Goal: Task Accomplishment & Management: Manage account settings

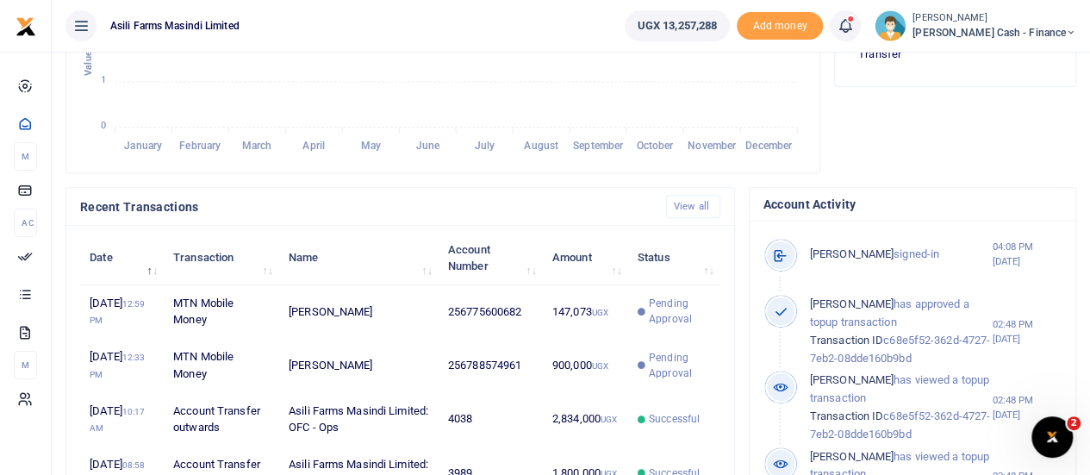
scroll to position [517, 0]
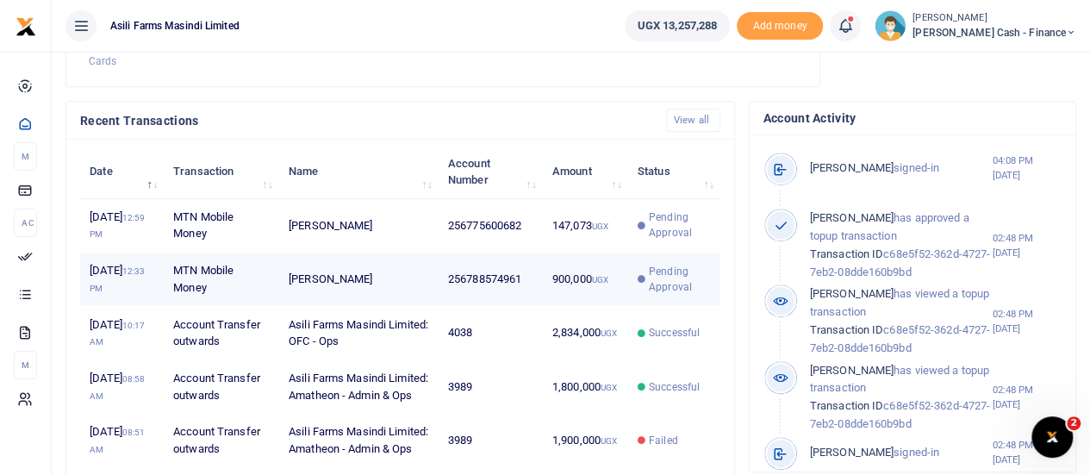
click at [694, 295] on span "Pending Approval" at bounding box center [680, 279] width 62 height 31
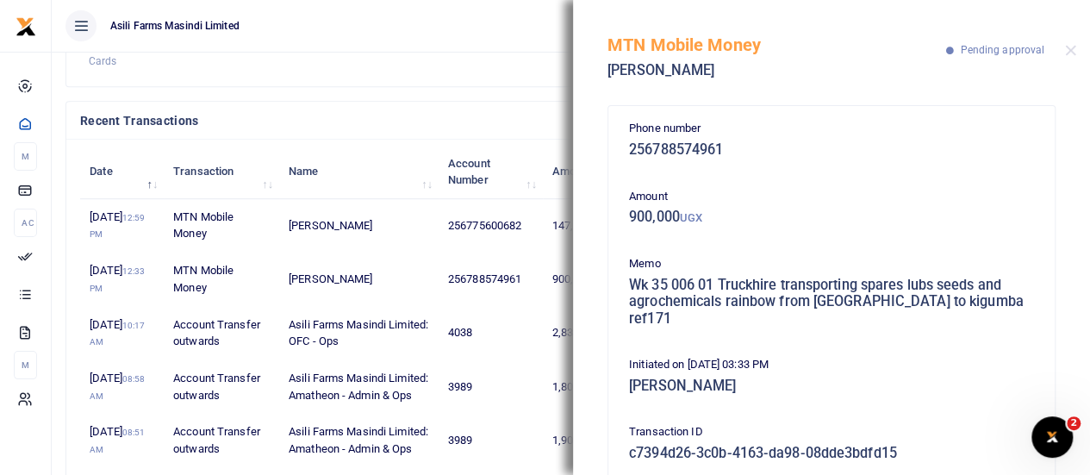
scroll to position [433, 0]
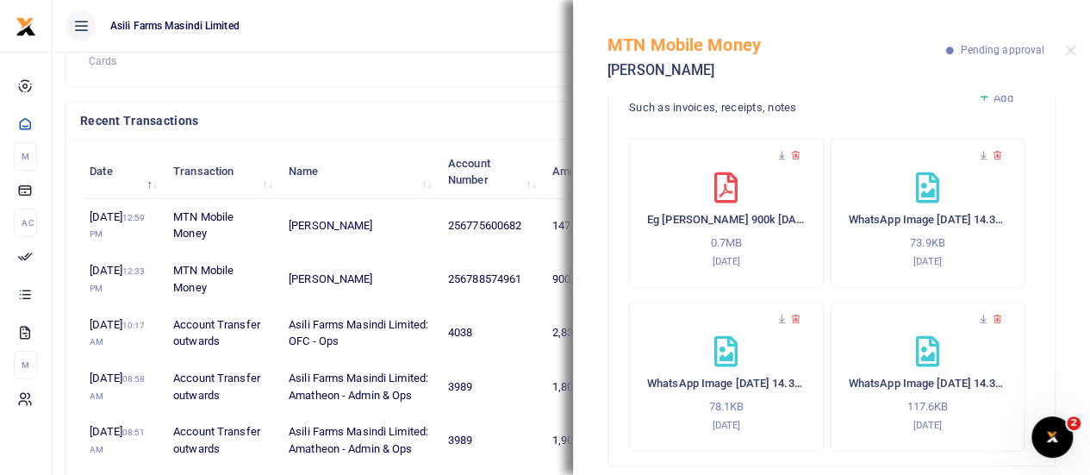
click at [774, 138] on div "Eg owen 900k 23aug25_compressed-3 0.7MB 25th Aug 2025" at bounding box center [726, 213] width 195 height 150
click at [779, 150] on icon at bounding box center [781, 155] width 11 height 11
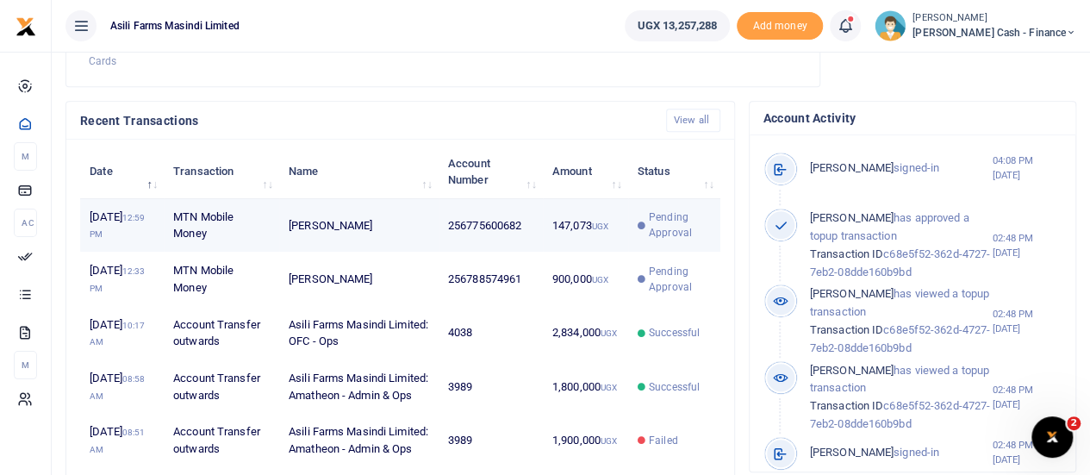
click at [647, 240] on span "Pending Approval" at bounding box center [674, 224] width 73 height 31
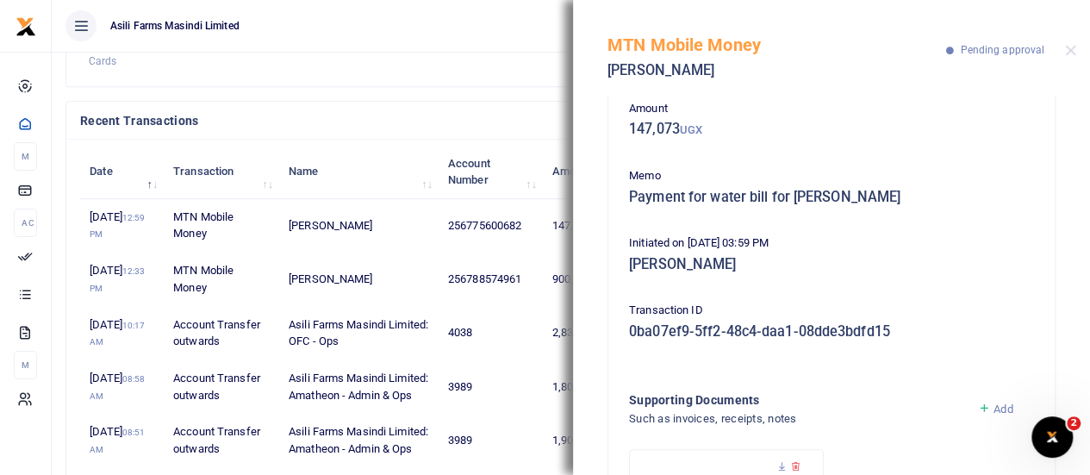
scroll to position [172, 0]
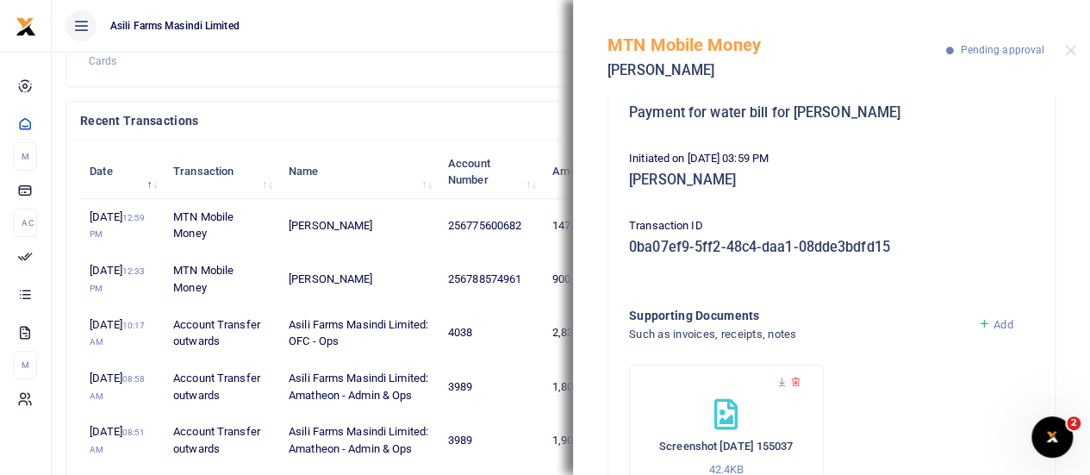
click at [520, 130] on h4 "Recent Transactions" at bounding box center [366, 120] width 572 height 19
click at [1070, 49] on button "Close" at bounding box center [1070, 50] width 11 height 11
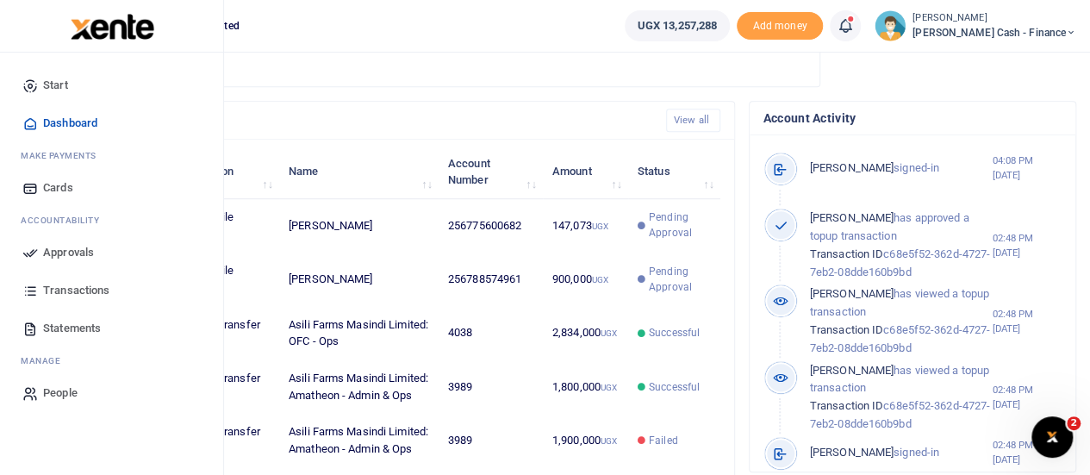
click at [46, 249] on span "Approvals" at bounding box center [68, 252] width 51 height 17
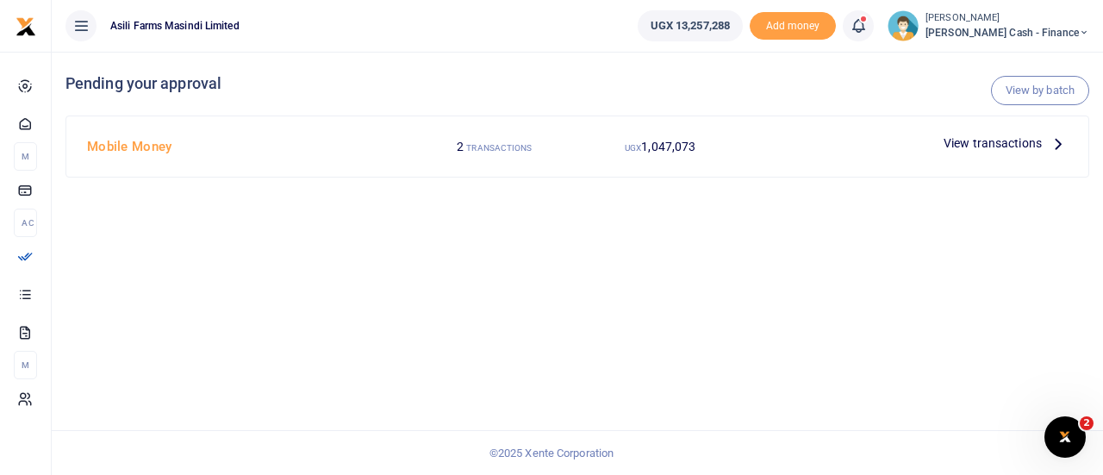
click at [1049, 150] on icon at bounding box center [1058, 143] width 19 height 19
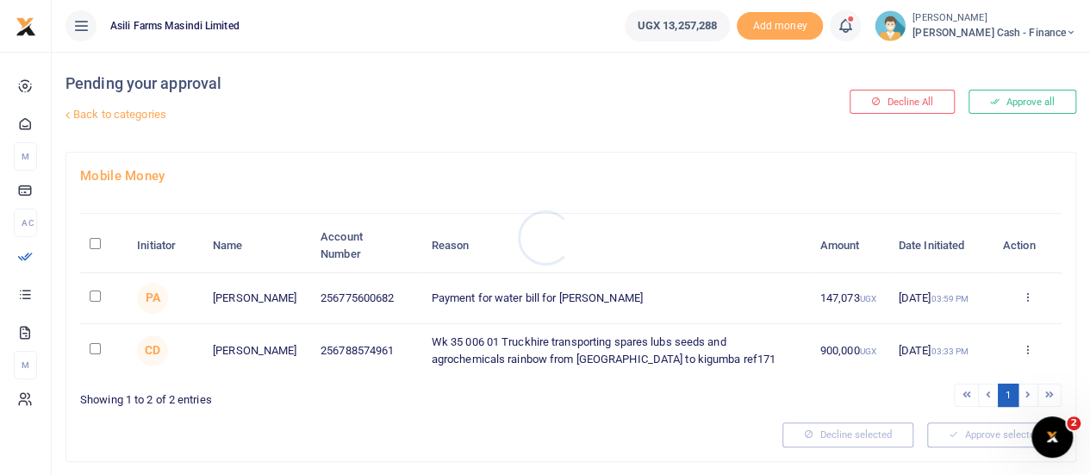
click at [1027, 296] on div at bounding box center [545, 237] width 1090 height 475
click at [1027, 296] on icon at bounding box center [1026, 296] width 11 height 12
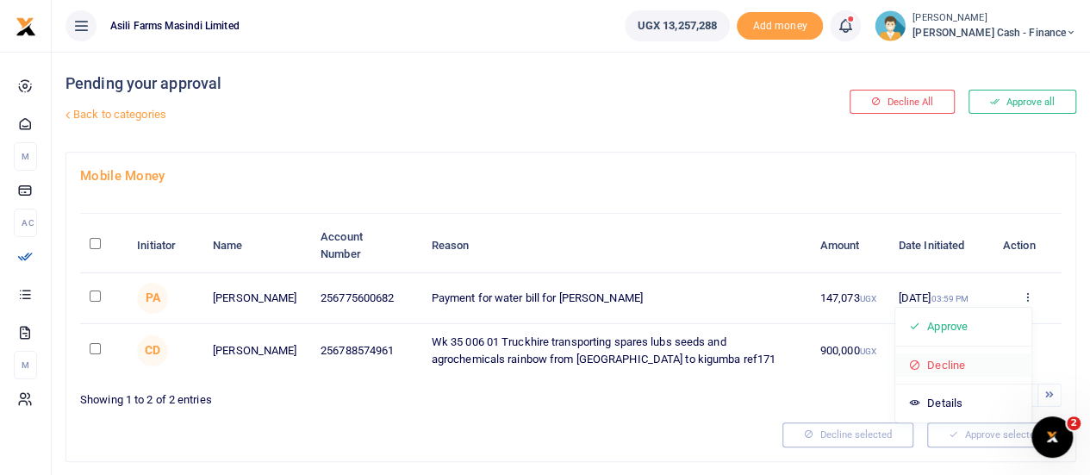
click at [966, 364] on link "Decline" at bounding box center [963, 365] width 136 height 24
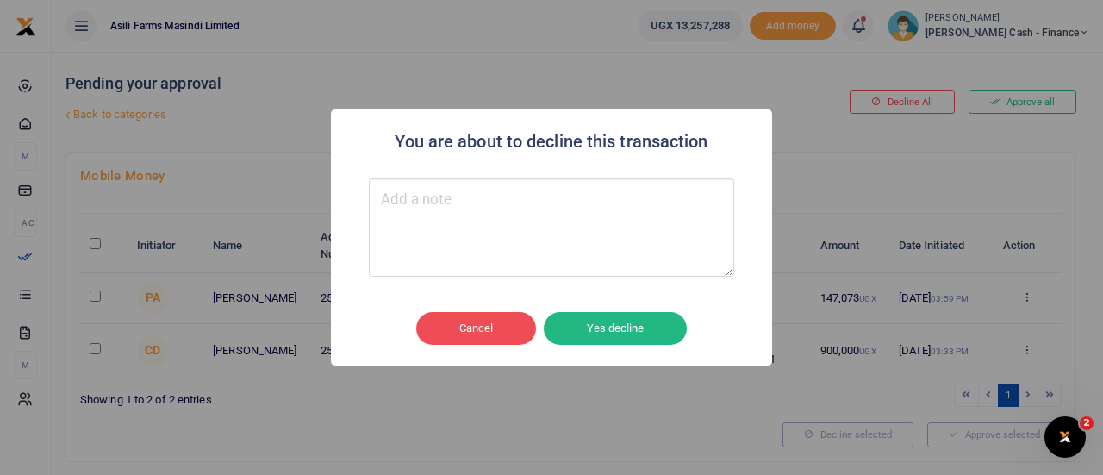
click at [457, 213] on textarea "Type your message here" at bounding box center [551, 227] width 365 height 98
type textarea "Change of amount"
click at [600, 334] on button "Yes decline" at bounding box center [615, 328] width 143 height 33
